Goal: Unclear

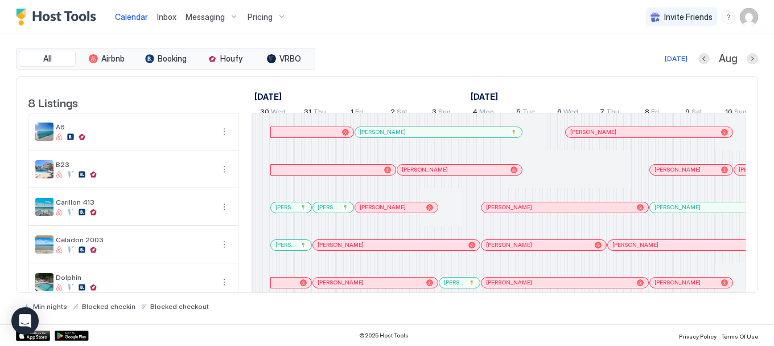
scroll to position [0, 625]
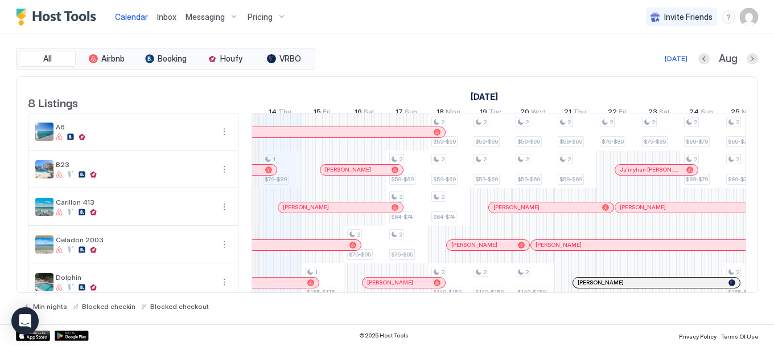
click at [381, 137] on div at bounding box center [381, 132] width 9 height 9
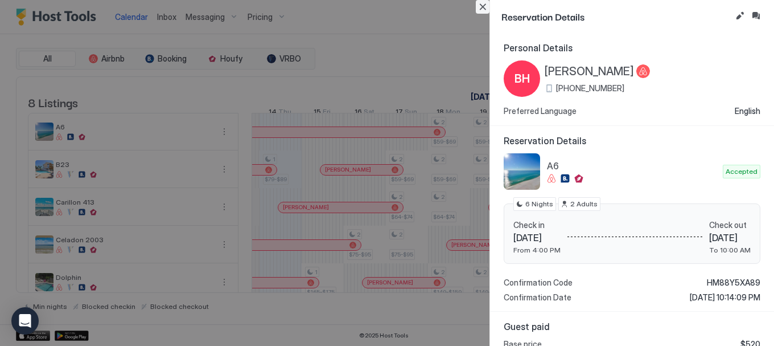
click at [482, 8] on button "Close" at bounding box center [483, 7] width 14 height 14
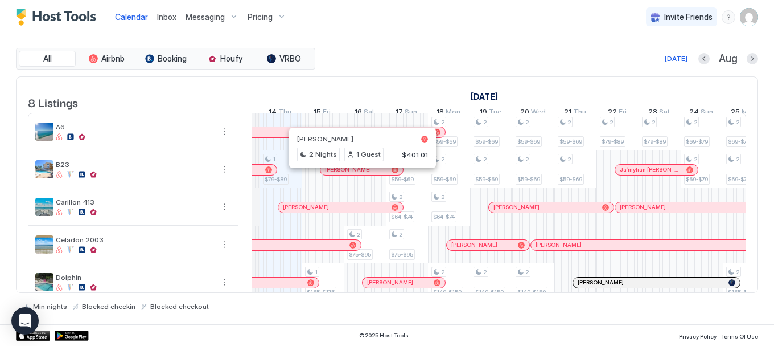
click at [359, 174] on div at bounding box center [359, 169] width 9 height 9
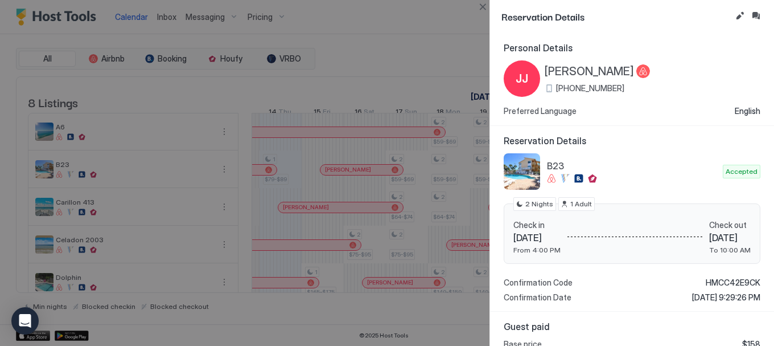
click at [480, 10] on button "Close" at bounding box center [483, 7] width 14 height 14
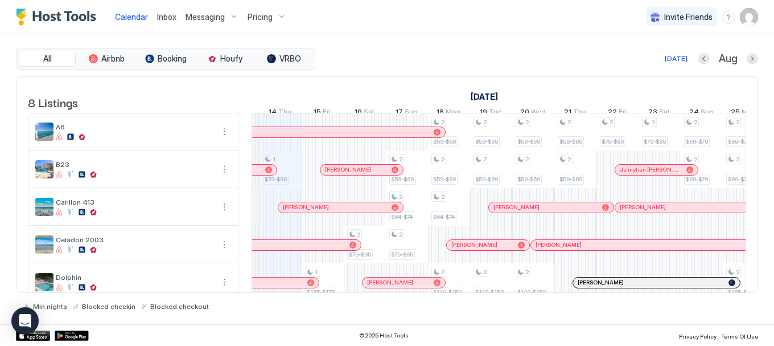
click at [346, 212] on div at bounding box center [346, 207] width 9 height 9
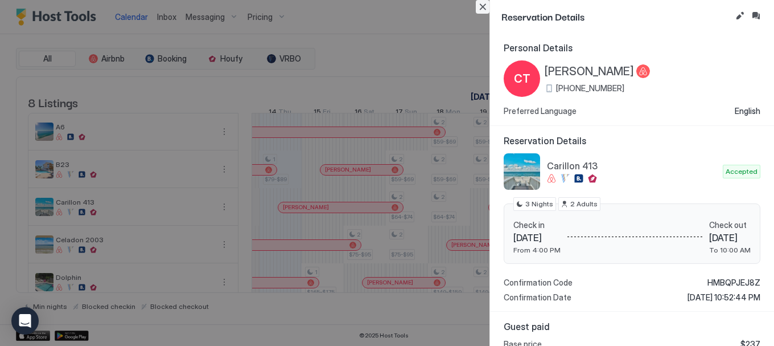
click at [483, 8] on button "Close" at bounding box center [483, 7] width 14 height 14
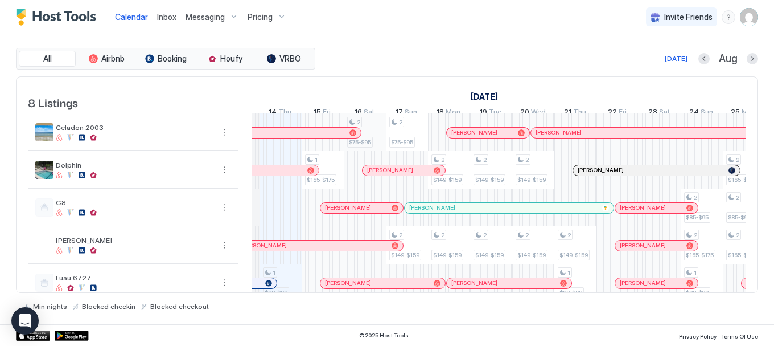
scroll to position [114, 0]
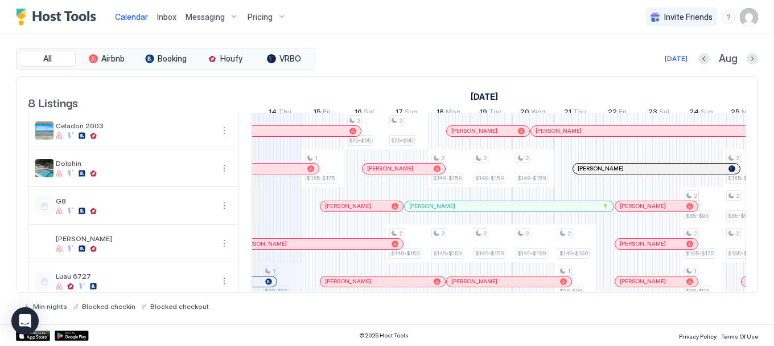
click at [315, 136] on div at bounding box center [314, 130] width 9 height 9
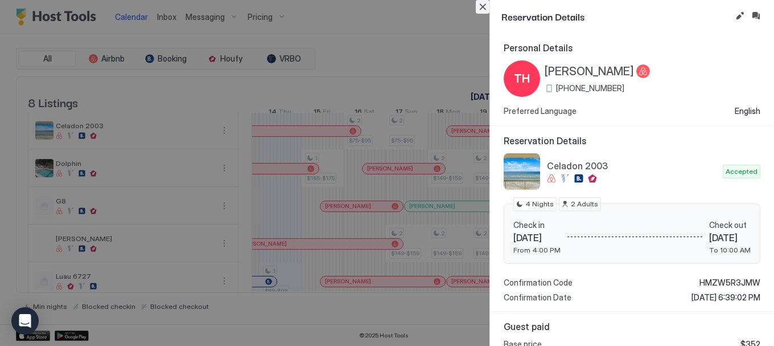
click at [484, 13] on button "Close" at bounding box center [483, 7] width 14 height 14
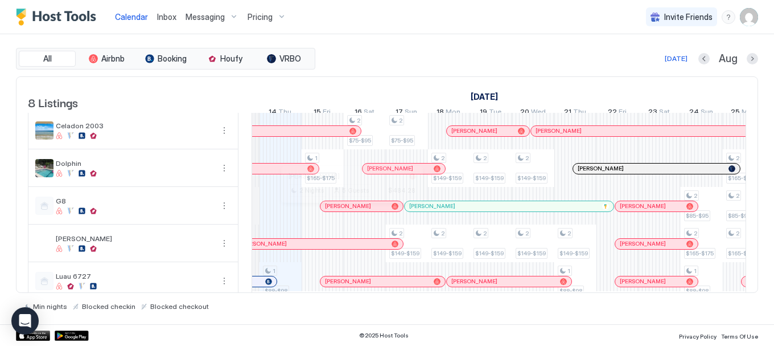
click at [347, 211] on div at bounding box center [347, 206] width 9 height 9
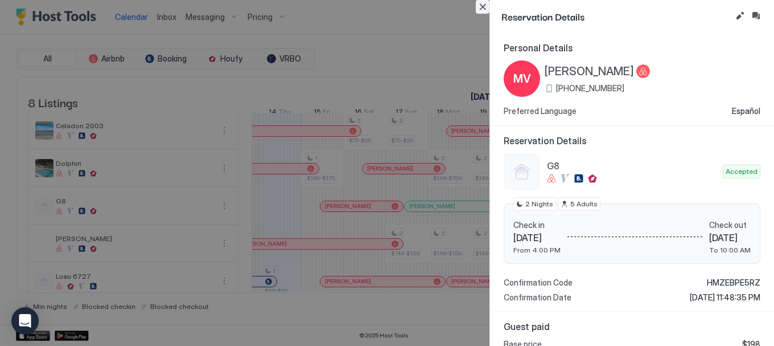
click at [481, 6] on button "Close" at bounding box center [483, 7] width 14 height 14
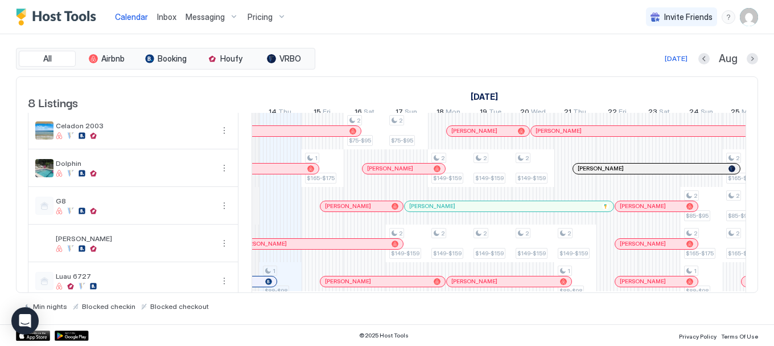
scroll to position [138, 0]
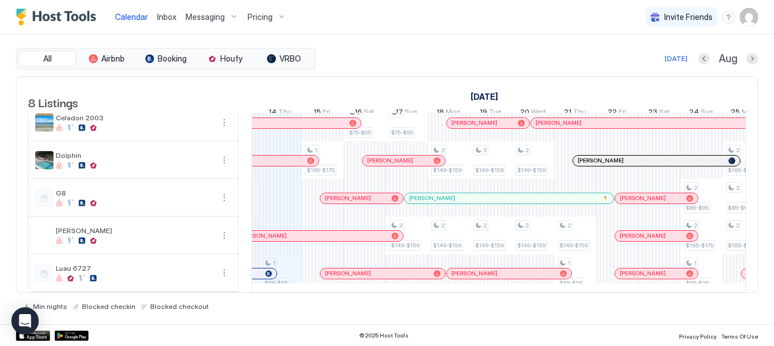
click at [352, 194] on div at bounding box center [347, 198] width 9 height 9
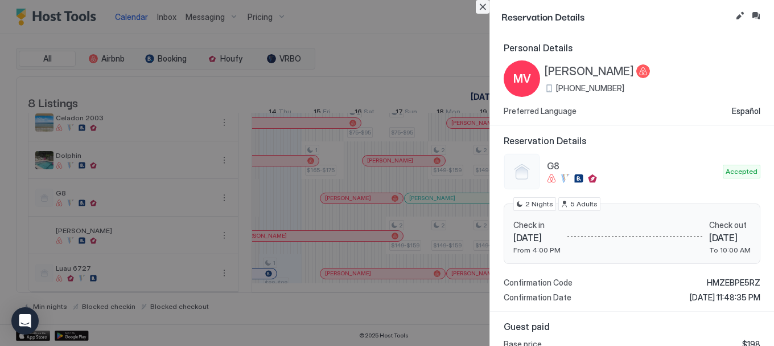
click at [482, 9] on button "Close" at bounding box center [483, 7] width 14 height 14
